Goal: Task Accomplishment & Management: Manage account settings

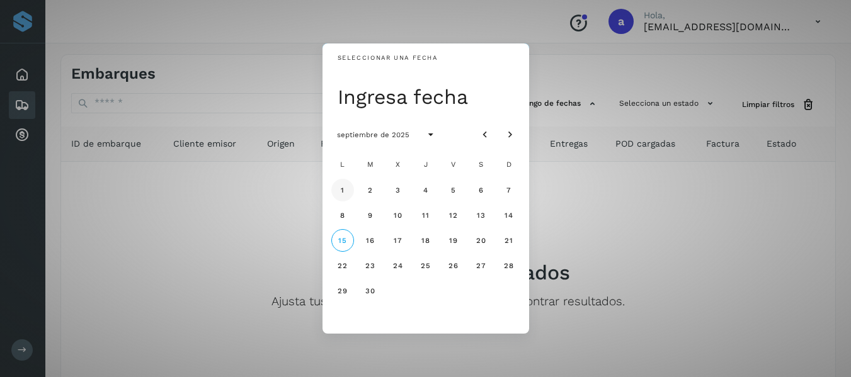
drag, startPoint x: 0, startPoint y: 0, endPoint x: 341, endPoint y: 188, distance: 389.2
click at [341, 188] on span "1" at bounding box center [342, 190] width 4 height 9
click at [564, 181] on div "Seleccionar una fecha [DATE] [DATE] L M X J V S D 1 2 3 4 5 6 7 8 9 10 11 12 13…" at bounding box center [425, 188] width 851 height 377
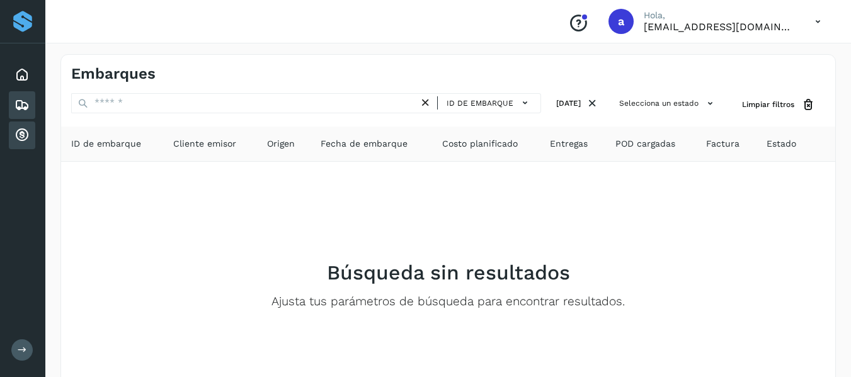
click at [22, 141] on icon at bounding box center [21, 135] width 15 height 15
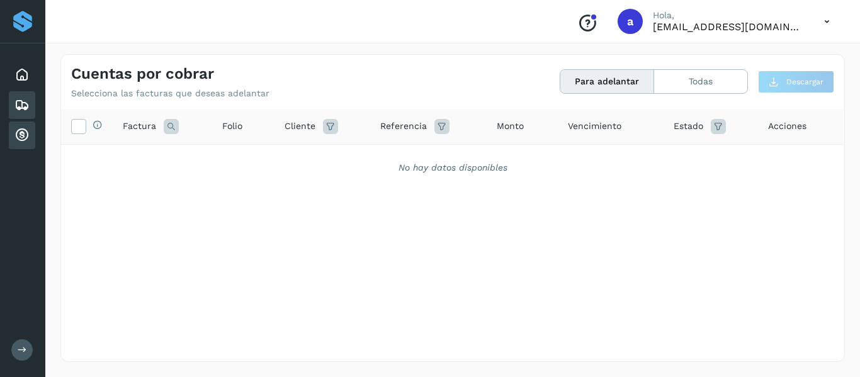
click at [28, 105] on icon at bounding box center [21, 105] width 15 height 15
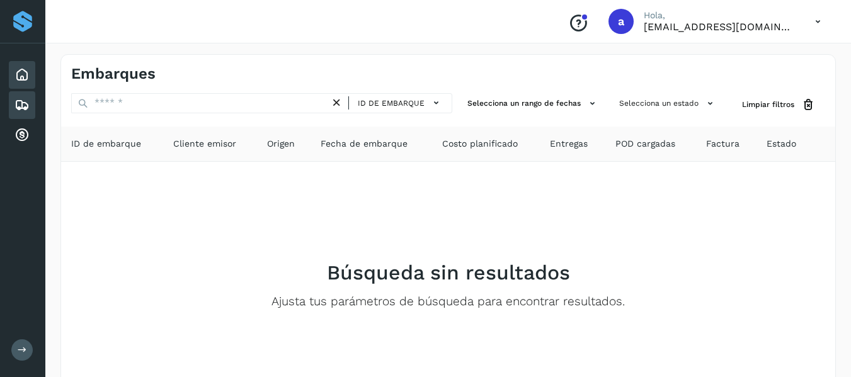
click at [32, 79] on div "Inicio" at bounding box center [22, 75] width 26 height 28
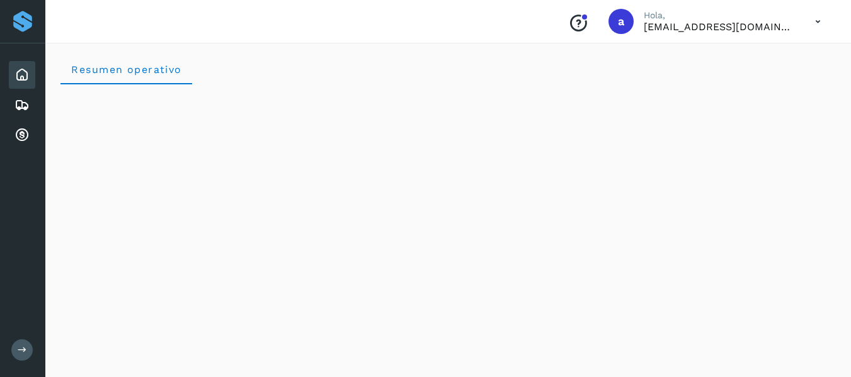
click at [815, 22] on icon at bounding box center [818, 22] width 26 height 26
click at [358, 114] on div at bounding box center [425, 188] width 851 height 377
click at [28, 100] on icon at bounding box center [21, 105] width 15 height 15
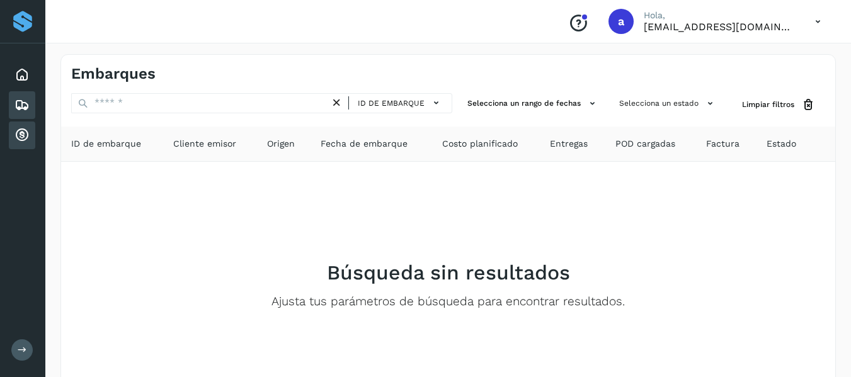
click at [30, 137] on div "Cuentas por cobrar" at bounding box center [22, 136] width 26 height 28
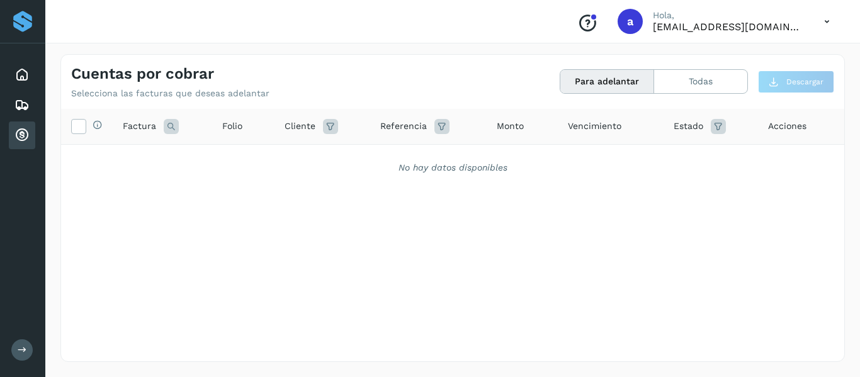
click at [621, 257] on div "Selecciona todas las facturas disponibles para adelanto Factura Folio Cliente R…" at bounding box center [452, 209] width 783 height 201
click at [84, 127] on icon at bounding box center [78, 125] width 13 height 13
click at [36, 105] on div "Inicio Embarques Cuentas por cobrar" at bounding box center [22, 104] width 45 height 123
click at [26, 73] on icon at bounding box center [21, 74] width 15 height 15
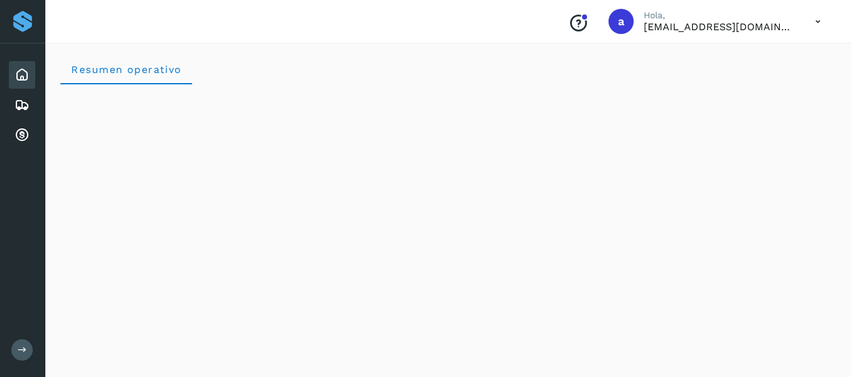
click at [817, 20] on icon at bounding box center [818, 22] width 26 height 26
click at [744, 60] on div "Cerrar sesión" at bounding box center [755, 57] width 150 height 24
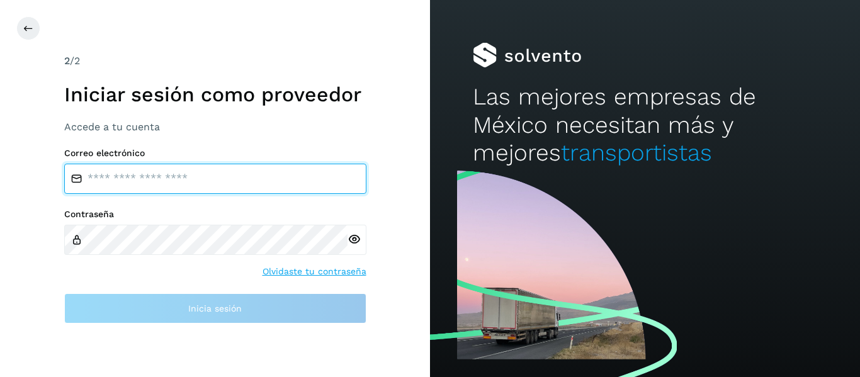
click at [174, 184] on input "email" at bounding box center [215, 179] width 302 height 30
